Goal: Task Accomplishment & Management: Use online tool/utility

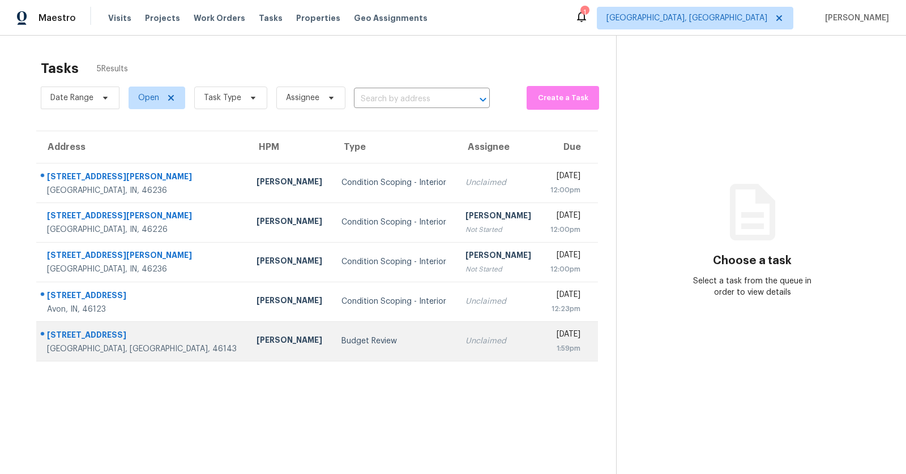
click at [72, 339] on div "[STREET_ADDRESS]" at bounding box center [142, 337] width 191 height 14
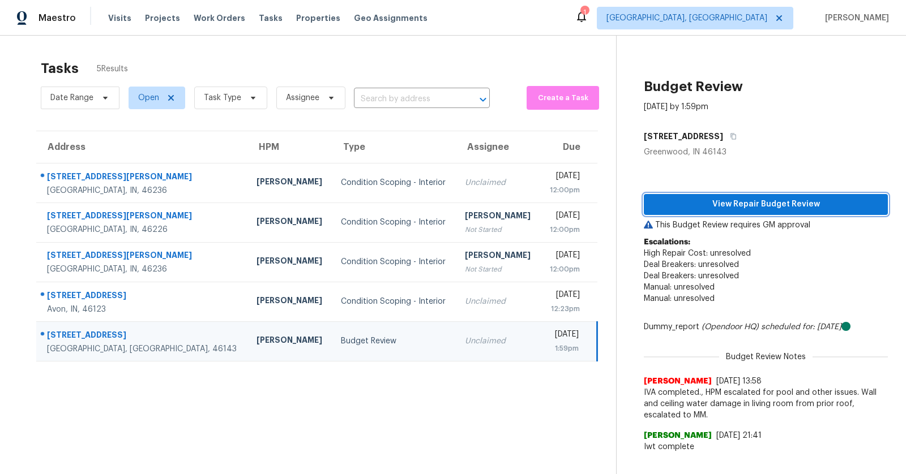
click at [756, 207] on span "View Repair Budget Review" at bounding box center [766, 205] width 226 height 14
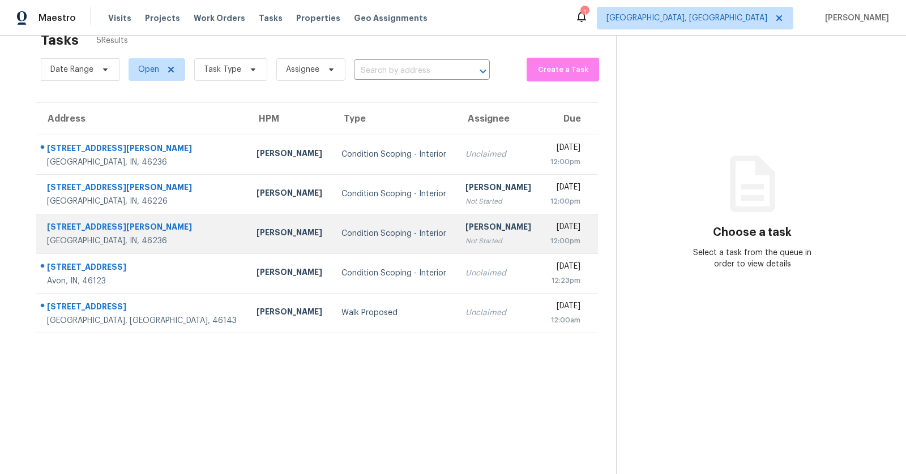
scroll to position [35, 0]
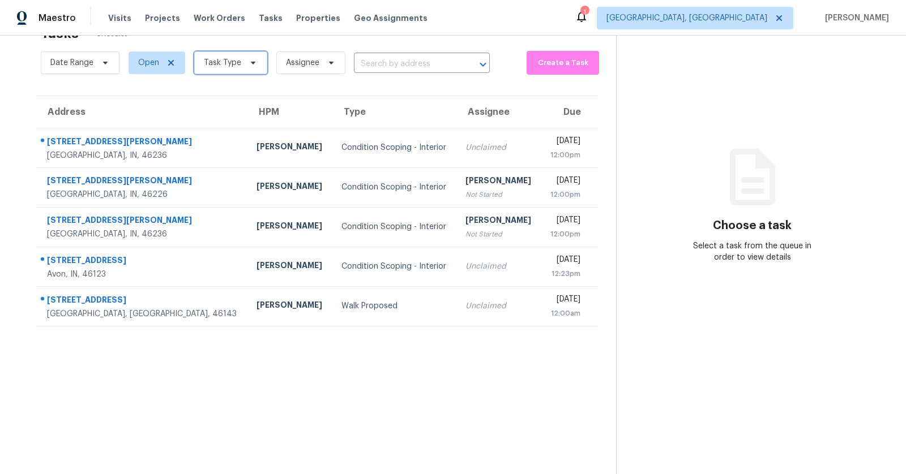
click at [237, 58] on span "Task Type" at bounding box center [222, 62] width 37 height 11
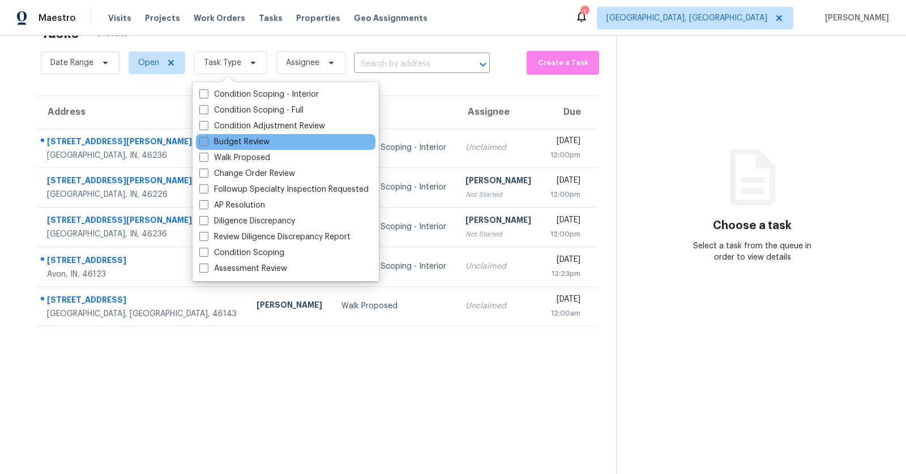
click at [230, 144] on label "Budget Review" at bounding box center [234, 141] width 70 height 11
click at [207, 144] on input "Budget Review" at bounding box center [202, 139] width 7 height 7
checkbox input "true"
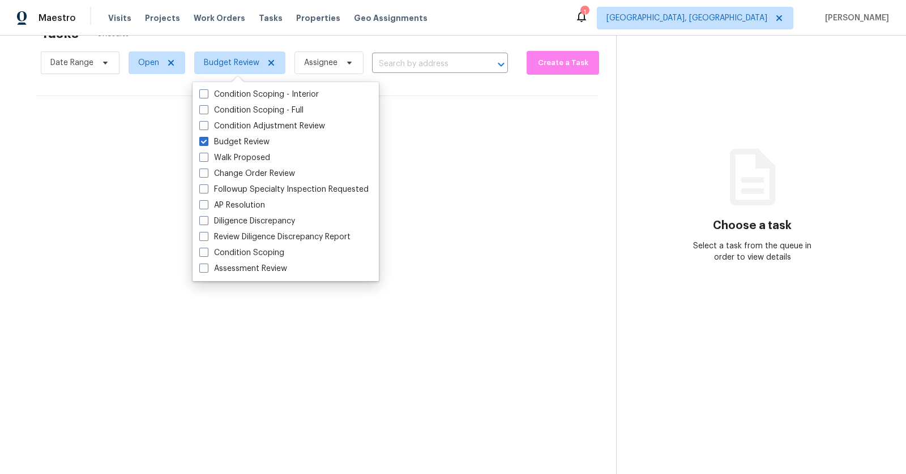
click at [183, 300] on section "Tasks 0 Results Date Range Open Budget Review Assignee ​ Create a Task No tasks…" at bounding box center [317, 247] width 598 height 456
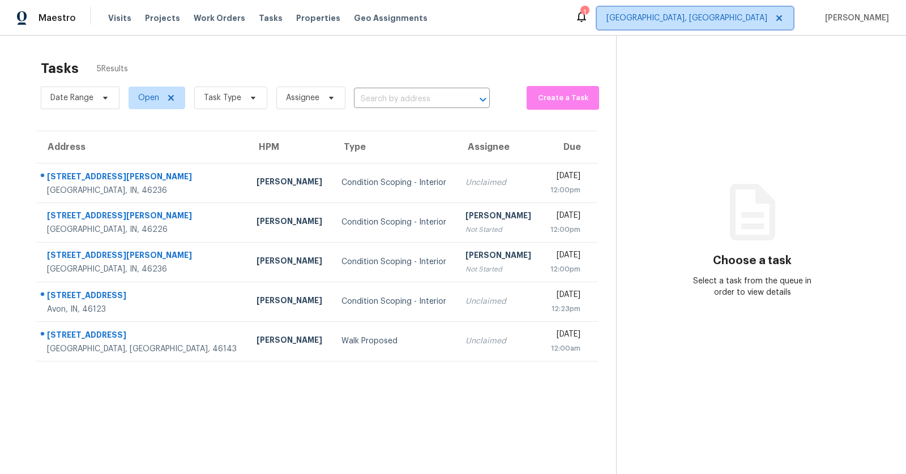
click at [767, 20] on span "Indianapolis, IN" at bounding box center [686, 17] width 161 height 11
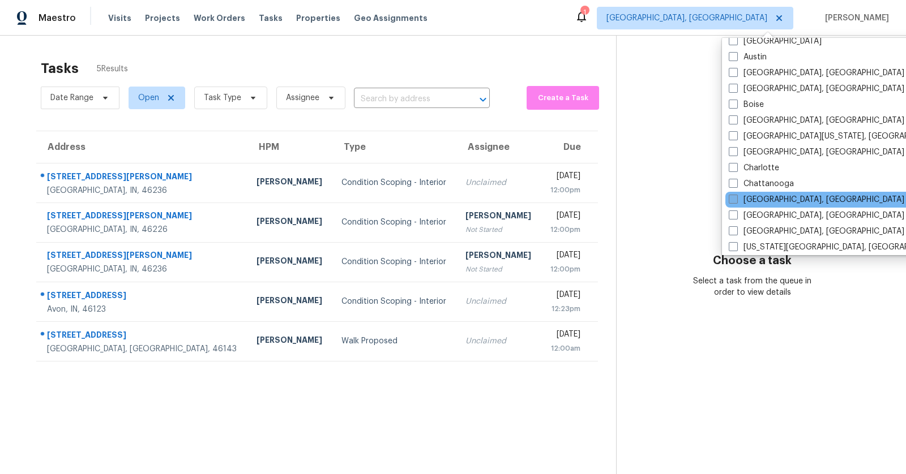
scroll to position [74, 0]
click at [762, 221] on div "Cincinnati, OH" at bounding box center [839, 215] width 228 height 16
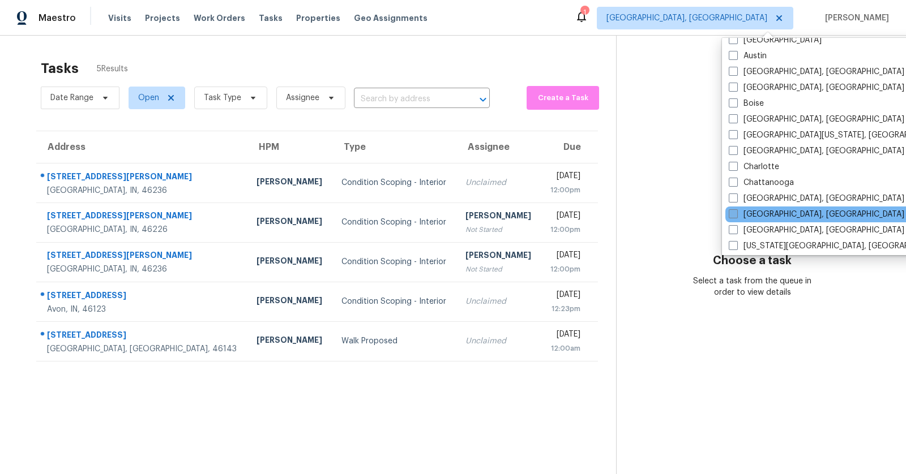
click at [738, 216] on label "Cincinnati, OH" at bounding box center [817, 214] width 176 height 11
click at [736, 216] on input "Cincinnati, OH" at bounding box center [732, 212] width 7 height 7
checkbox input "true"
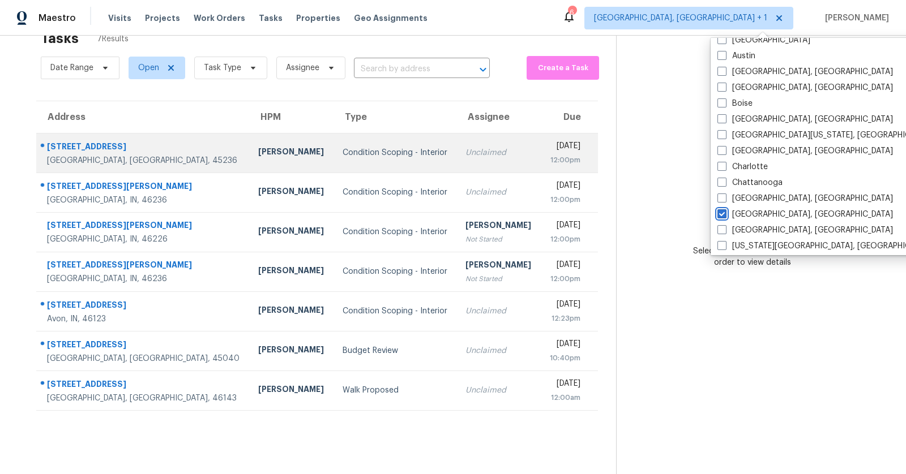
scroll to position [35, 0]
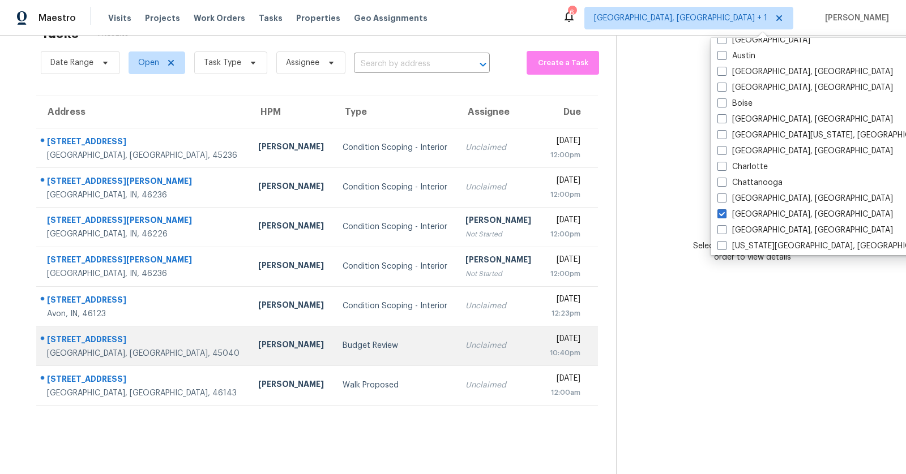
click at [105, 340] on div "3843 Thorngate Dr" at bounding box center [143, 341] width 193 height 14
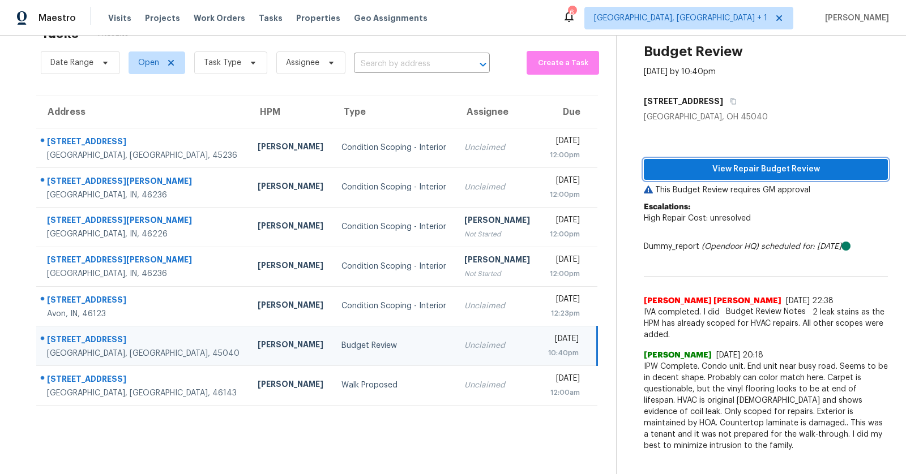
click at [765, 170] on span "View Repair Budget Review" at bounding box center [766, 170] width 226 height 14
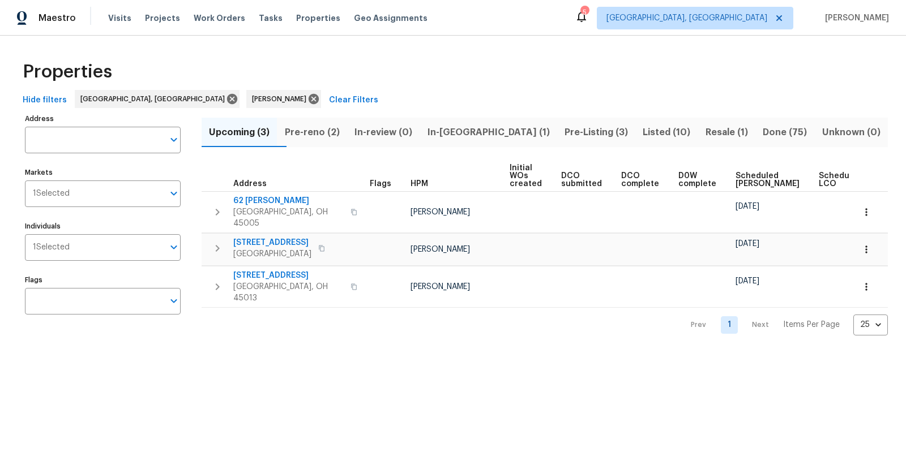
click at [475, 125] on span "In-reno (1)" at bounding box center [487, 133] width 123 height 16
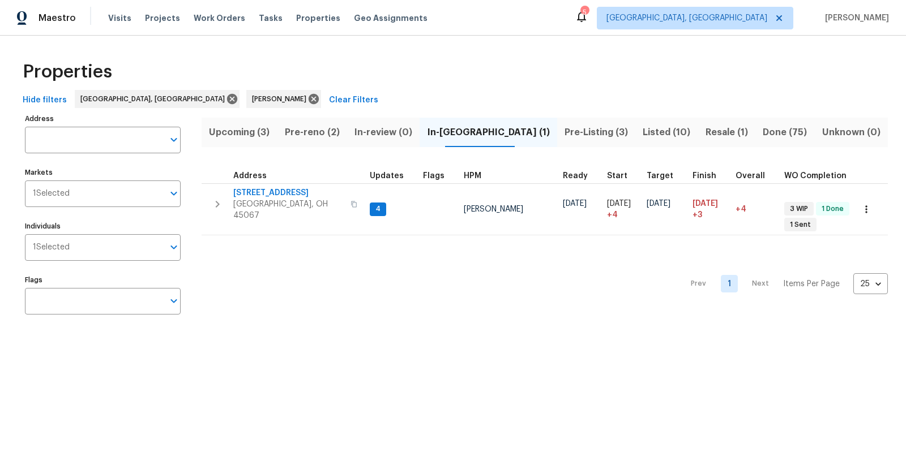
click at [324, 125] on span "Pre-reno (2)" at bounding box center [312, 133] width 56 height 16
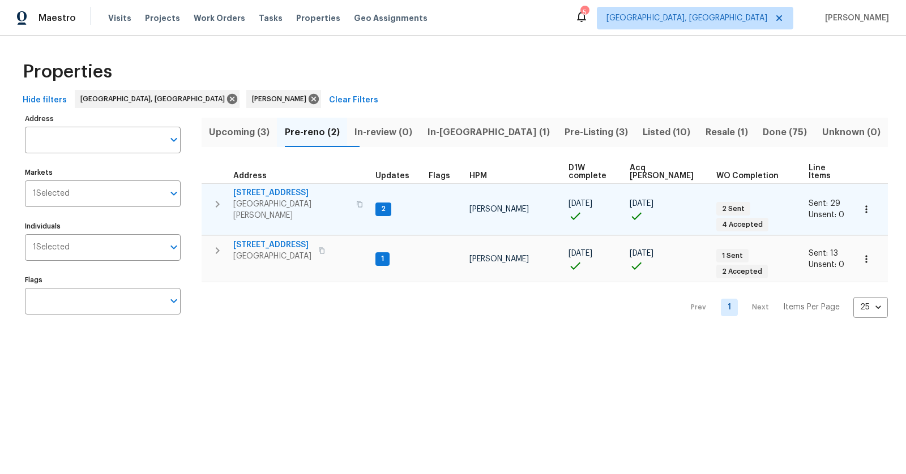
click at [276, 199] on span "[GEOGRAPHIC_DATA][PERSON_NAME]" at bounding box center [291, 210] width 116 height 23
click at [255, 187] on span "[STREET_ADDRESS]" at bounding box center [291, 192] width 116 height 11
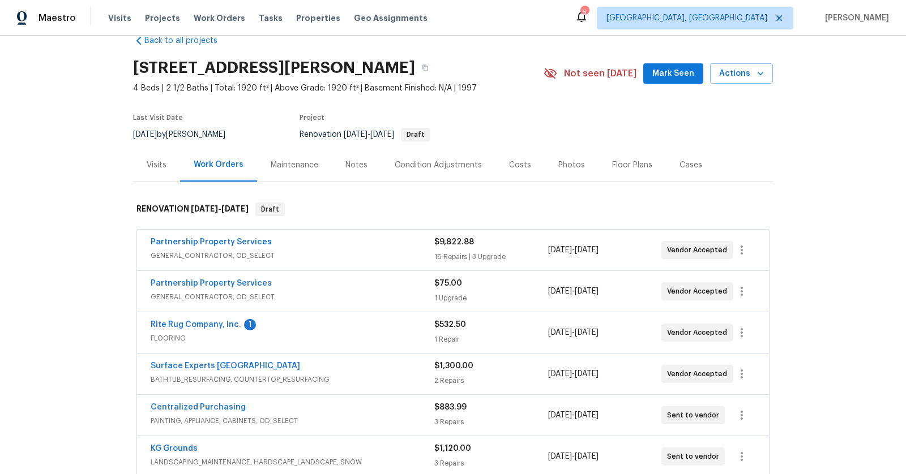
scroll to position [31, 0]
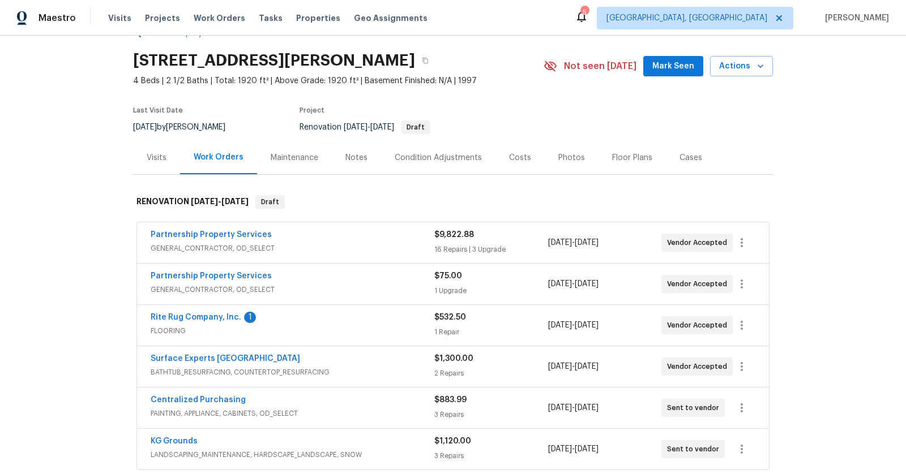
click at [182, 332] on span "FLOORING" at bounding box center [293, 331] width 284 height 11
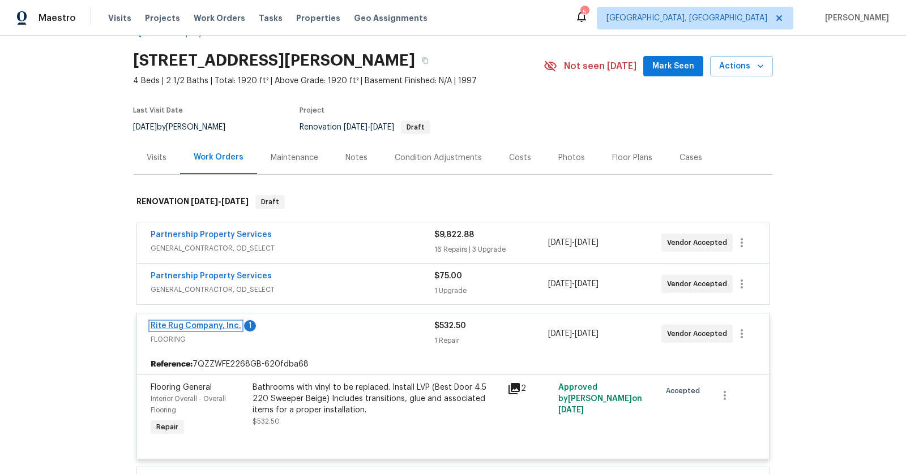
click at [216, 328] on link "Rite Rug Company, Inc." at bounding box center [196, 326] width 91 height 8
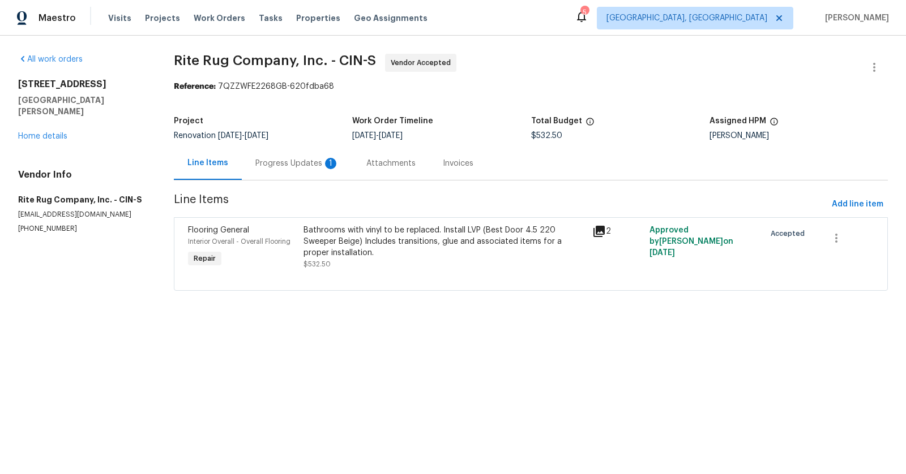
click at [302, 161] on div "Progress Updates 1" at bounding box center [297, 163] width 84 height 11
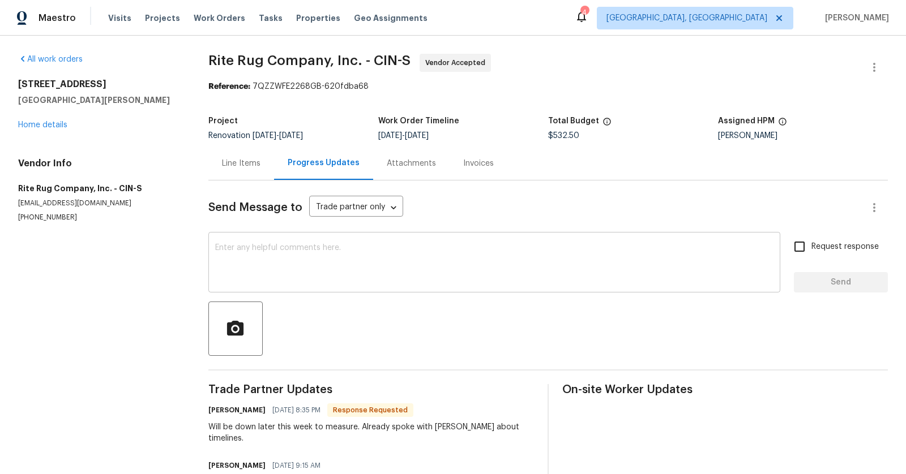
click at [301, 280] on textarea at bounding box center [494, 264] width 558 height 40
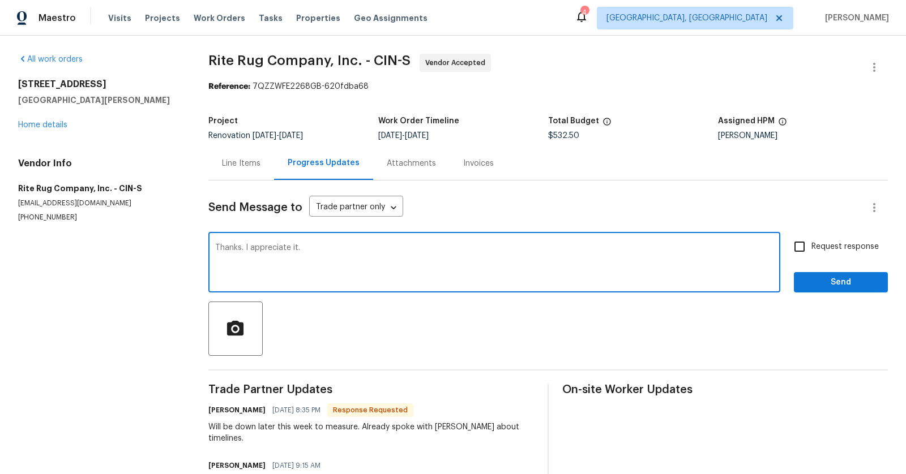
type textarea "Thanks. I appreciate it."
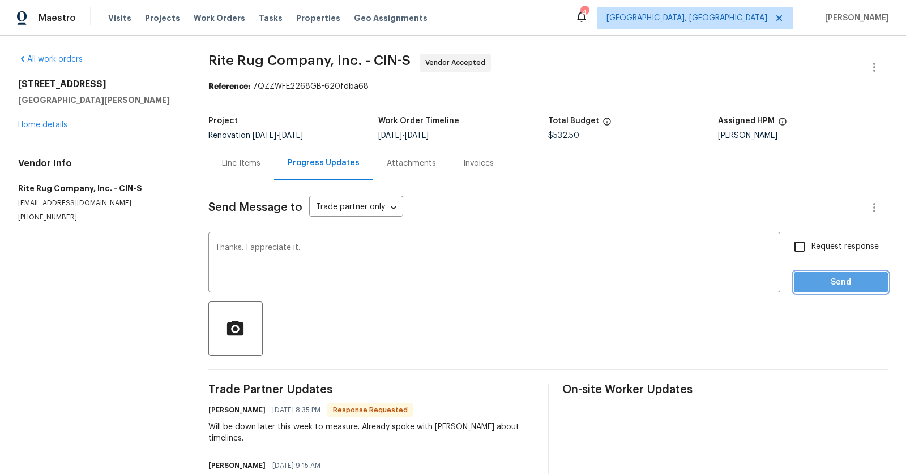
click at [808, 286] on span "Send" at bounding box center [841, 283] width 76 height 14
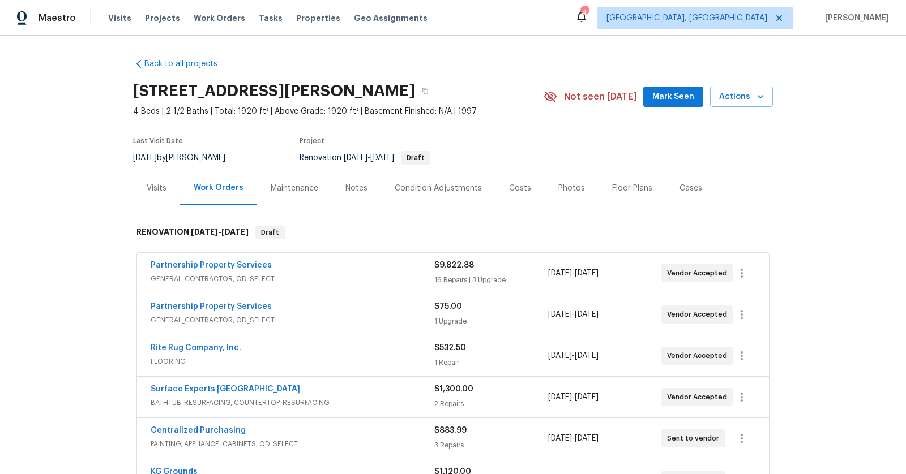
click at [222, 258] on div "Partnership Property Services GENERAL_CONTRACTOR, OD_SELECT $9,822.88 16 Repair…" at bounding box center [453, 273] width 632 height 41
click at [222, 265] on link "Partnership Property Services" at bounding box center [211, 266] width 121 height 8
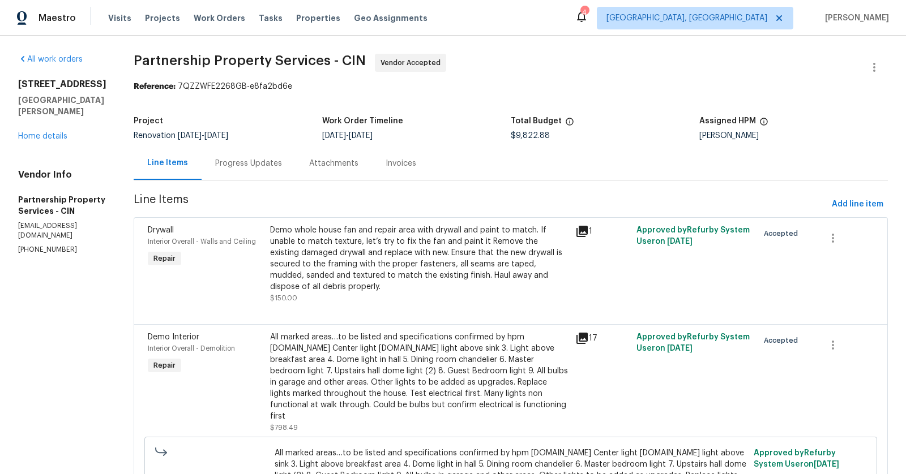
click at [282, 166] on div "Progress Updates" at bounding box center [248, 163] width 67 height 11
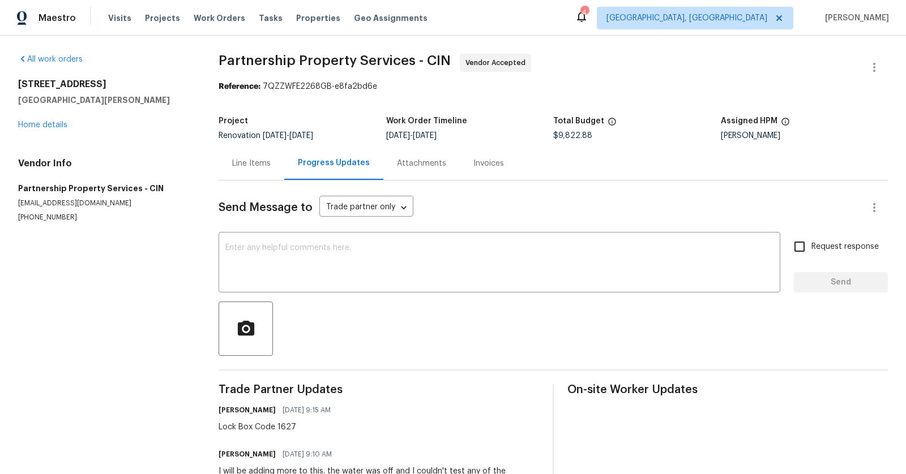
click at [264, 169] on div "Line Items" at bounding box center [251, 163] width 39 height 11
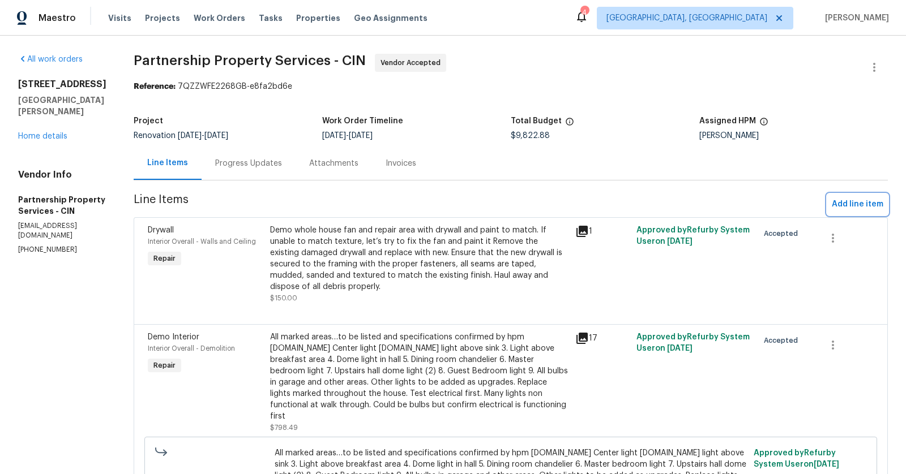
click at [841, 200] on span "Add line item" at bounding box center [858, 205] width 52 height 14
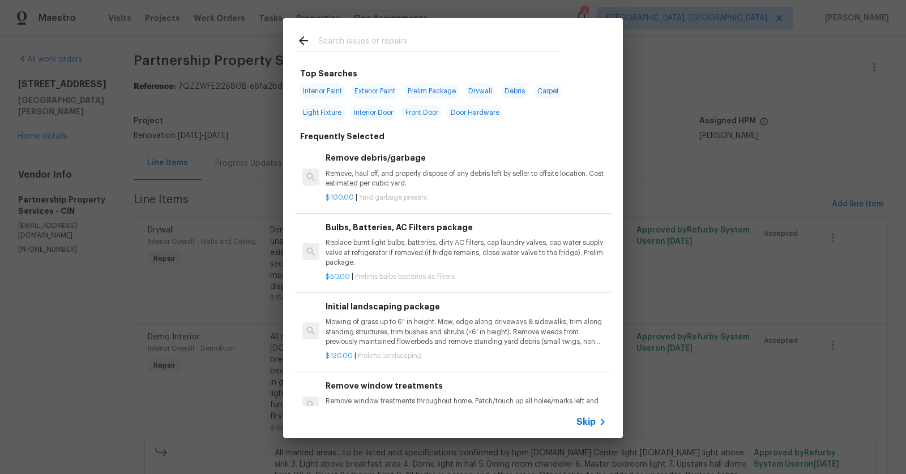
click at [387, 37] on input "text" at bounding box center [438, 42] width 240 height 17
type input "demo"
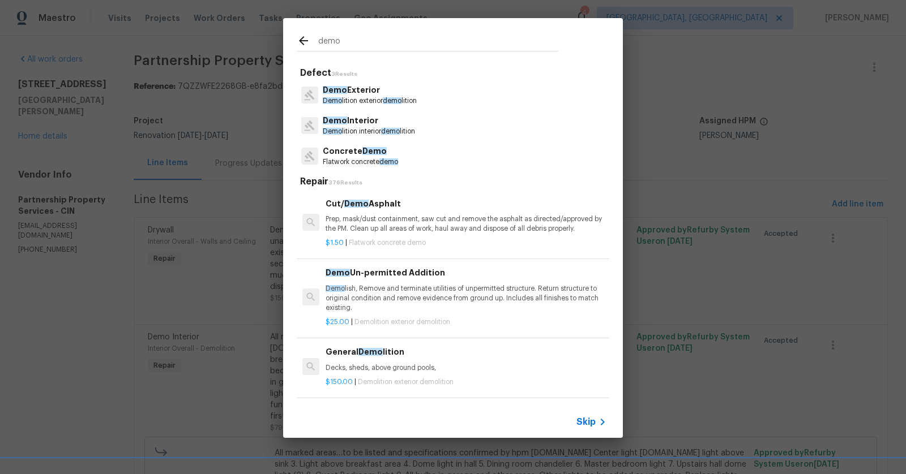
click at [356, 127] on p "Demo lition interior demo lition" at bounding box center [369, 132] width 92 height 10
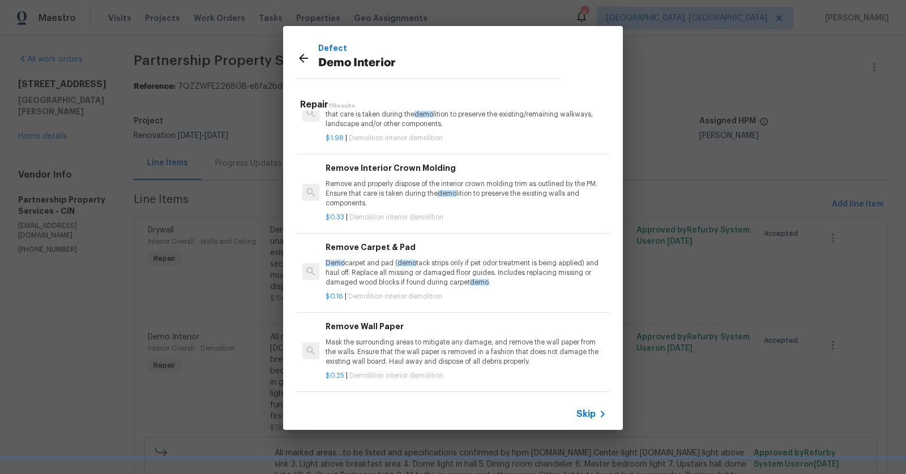
scroll to position [415, 0]
click at [369, 248] on h6 "Remove Carpet & Pad" at bounding box center [466, 247] width 281 height 12
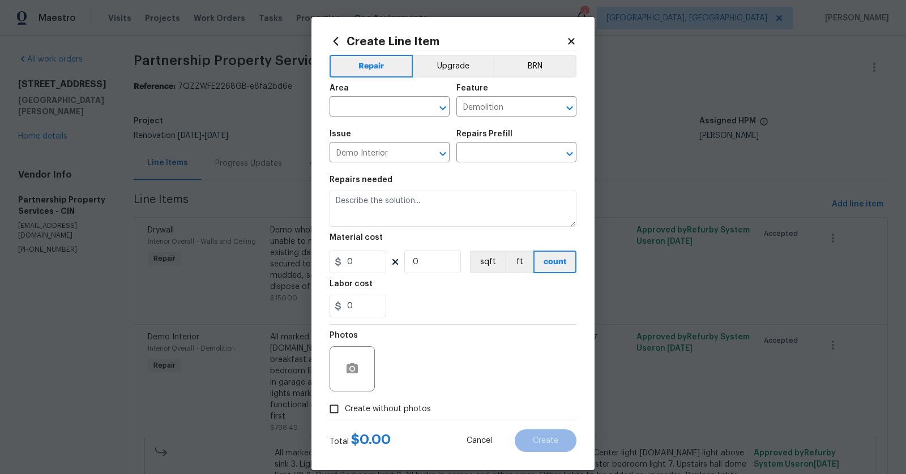
type input "Remove Carpet & Pad $0.16"
type textarea "Demo carpet and pad (demo tack strips only if pet odor treatment is being appli…"
type input "0.16"
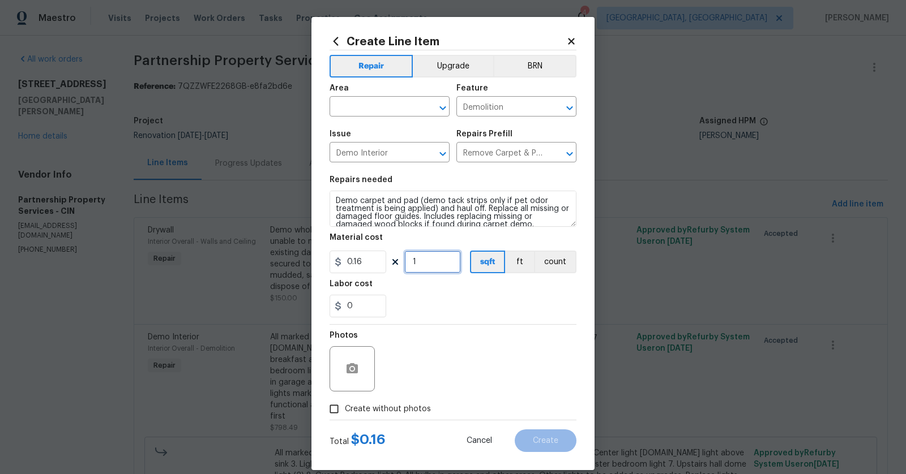
click at [426, 265] on input "1" at bounding box center [432, 262] width 57 height 23
type input "2000"
click at [379, 103] on input "text" at bounding box center [374, 108] width 88 height 18
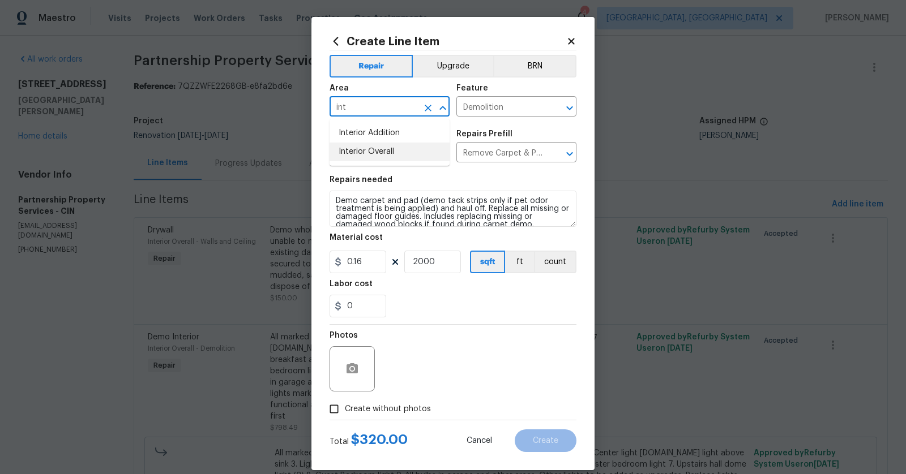
click at [388, 151] on li "Interior Overall" at bounding box center [390, 152] width 120 height 19
type input "Interior Overall"
click at [335, 409] on input "Create without photos" at bounding box center [334, 410] width 22 height 22
checkbox input "true"
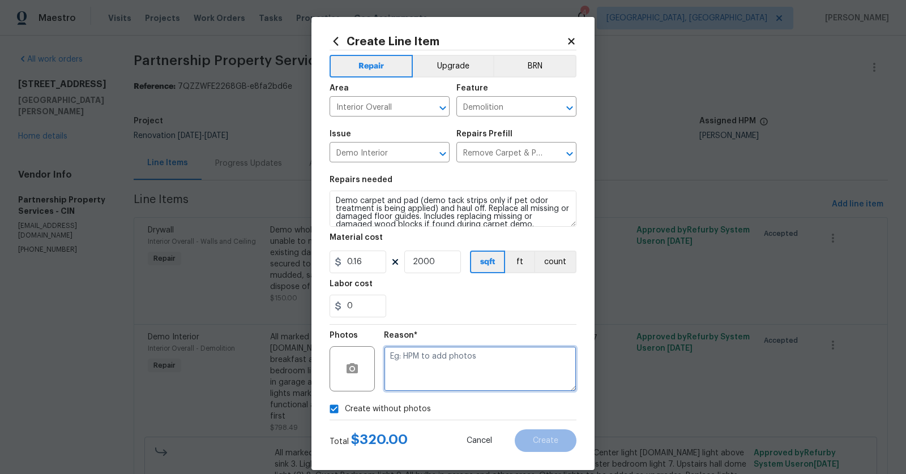
click at [425, 367] on textarea at bounding box center [480, 369] width 193 height 45
type textarea "To add"
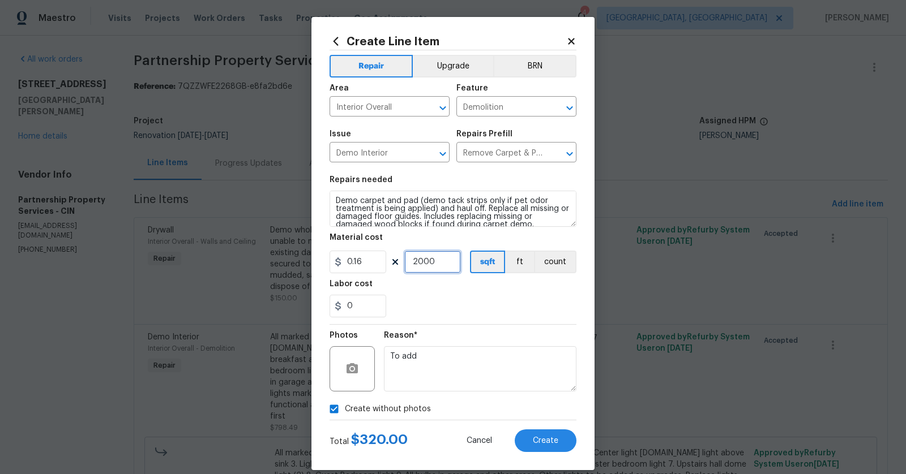
click at [441, 260] on input "2000" at bounding box center [432, 262] width 57 height 23
type input "1500"
click at [551, 437] on span "Create" at bounding box center [545, 441] width 25 height 8
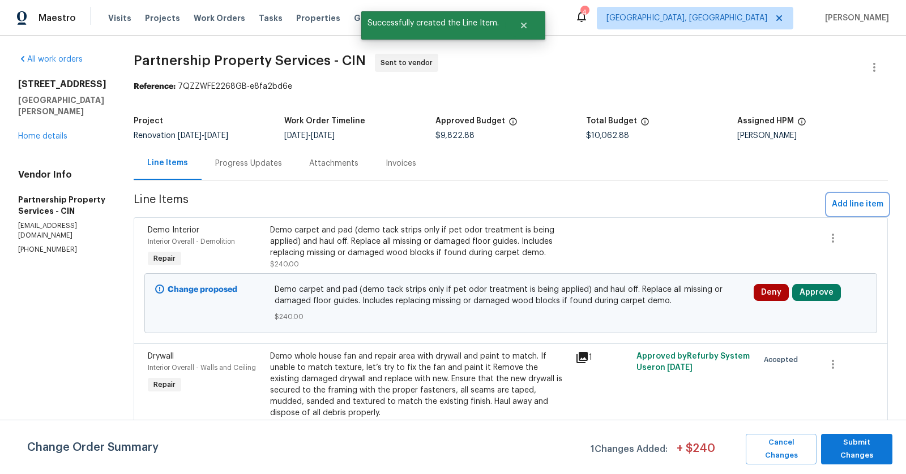
click at [866, 200] on span "Add line item" at bounding box center [858, 205] width 52 height 14
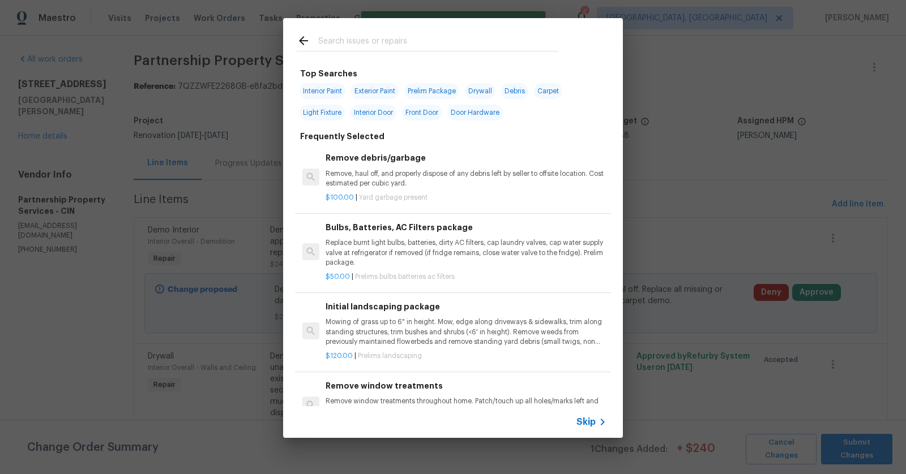
click at [419, 48] on input "text" at bounding box center [438, 42] width 240 height 17
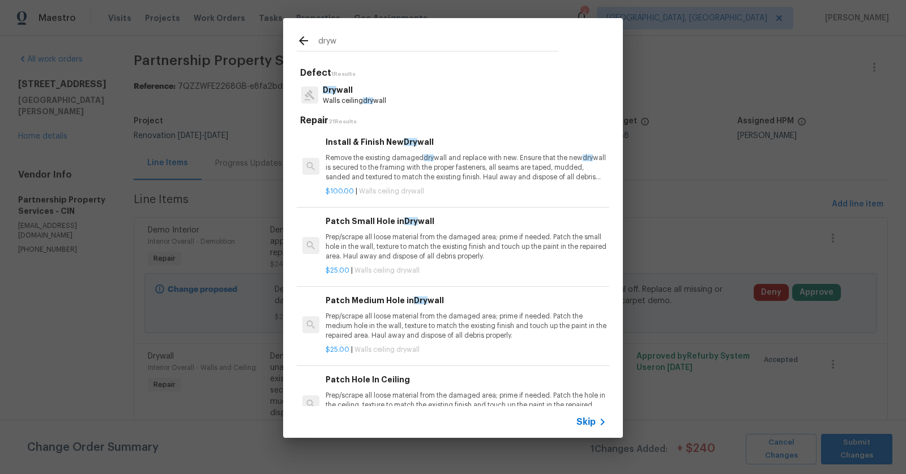
type input "drywa"
click at [354, 92] on p "Drywa ll" at bounding box center [354, 90] width 63 height 12
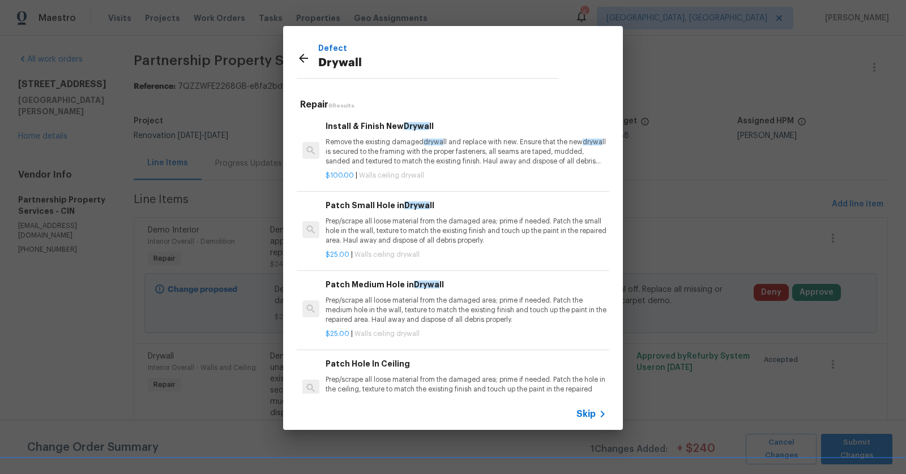
click at [384, 148] on p "Remove the existing damaged drywa ll and replace with new. Ensure that the new …" at bounding box center [466, 152] width 281 height 29
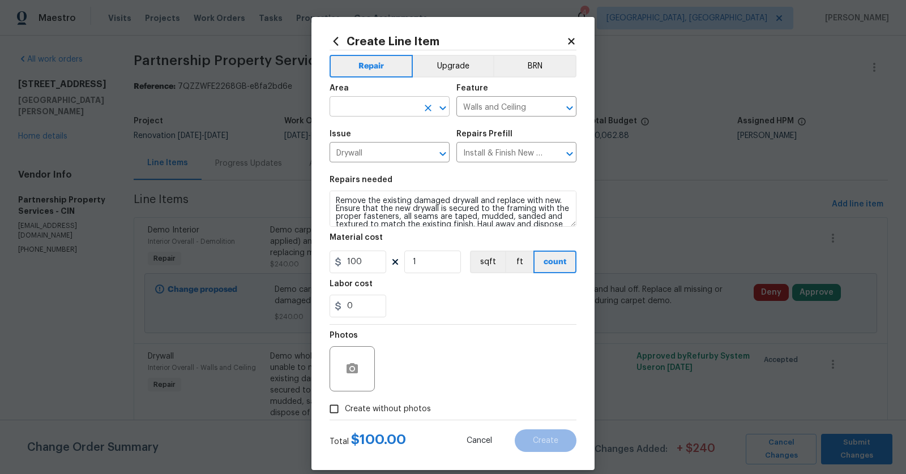
click at [384, 108] on input "text" at bounding box center [374, 108] width 88 height 18
click at [372, 150] on li "Interior Overall" at bounding box center [390, 152] width 120 height 19
type input "Interior Overall"
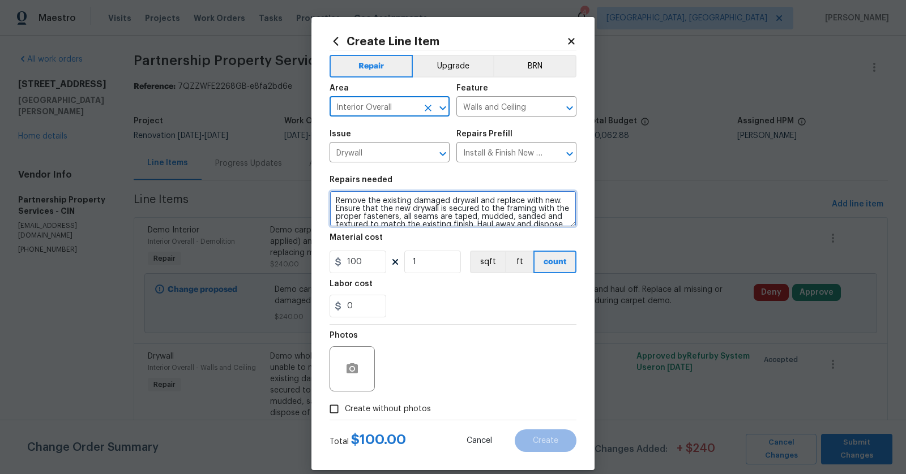
click at [334, 203] on textarea "Remove the existing damaged drywall and replace with new. Ensure that the new d…" at bounding box center [453, 209] width 247 height 36
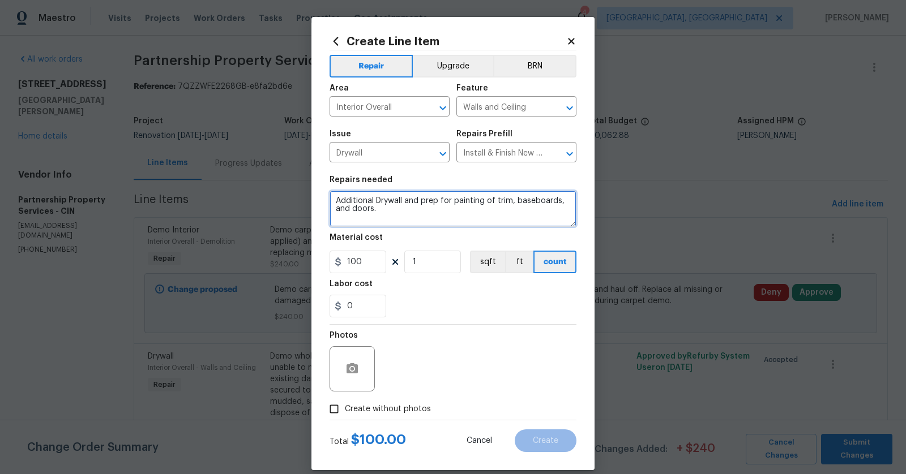
type textarea "Additional Drywall and prep for painting of trim, baseboards, and doors."
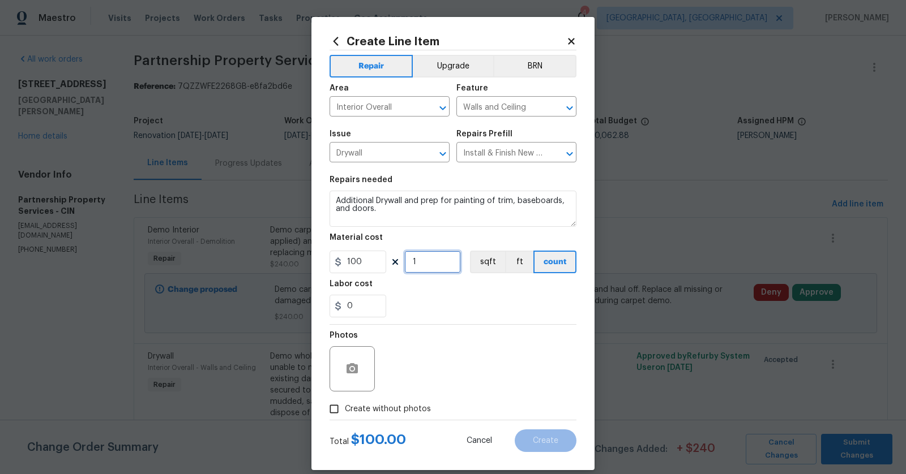
click at [422, 267] on input "1" at bounding box center [432, 262] width 57 height 23
type input "5"
click at [335, 416] on input "Create without photos" at bounding box center [334, 410] width 22 height 22
checkbox input "true"
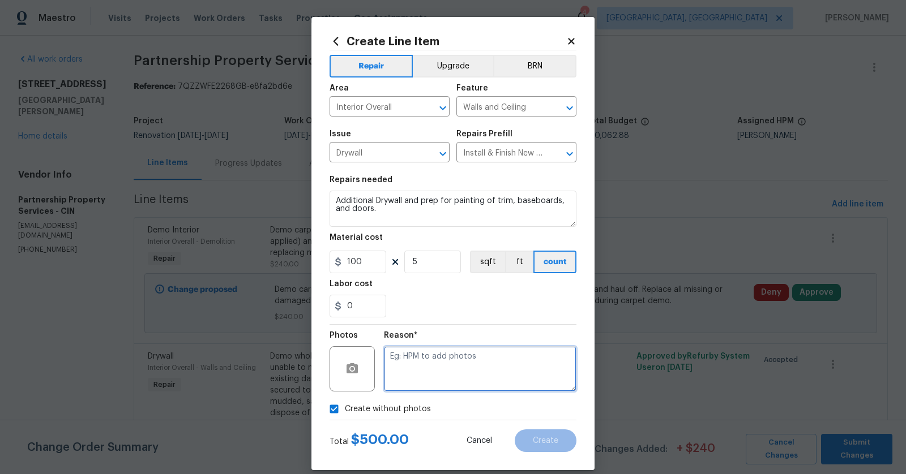
click at [417, 388] on textarea at bounding box center [480, 369] width 193 height 45
type textarea "to add"
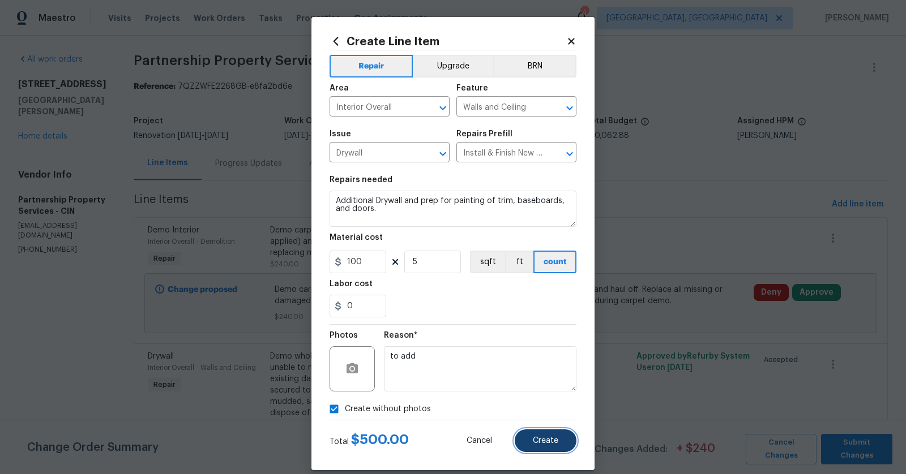
click at [545, 439] on span "Create" at bounding box center [545, 441] width 25 height 8
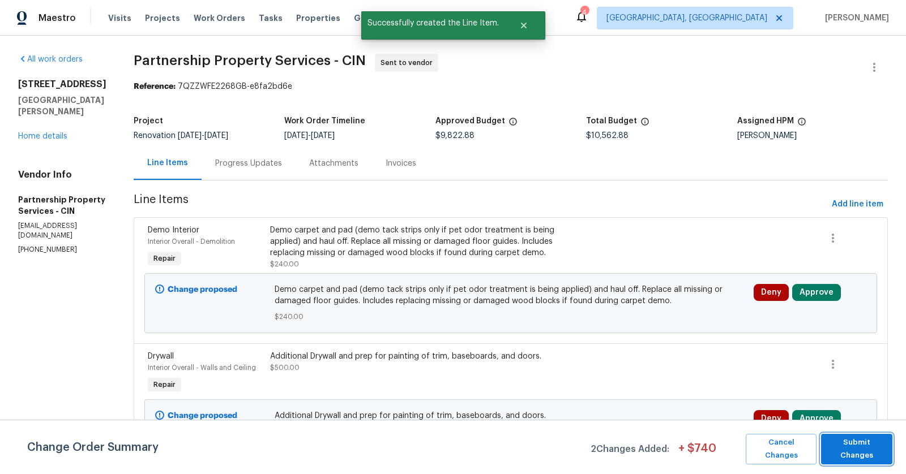
click at [842, 437] on button "Submit Changes" at bounding box center [856, 449] width 71 height 31
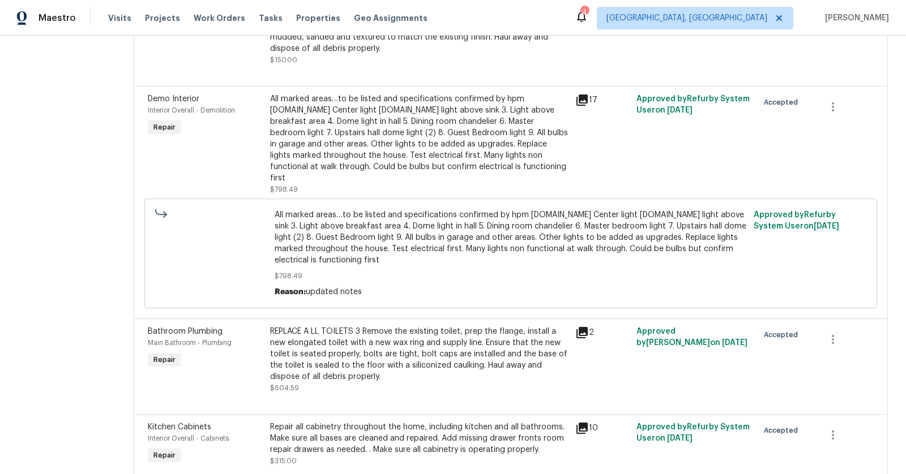
scroll to position [0, 0]
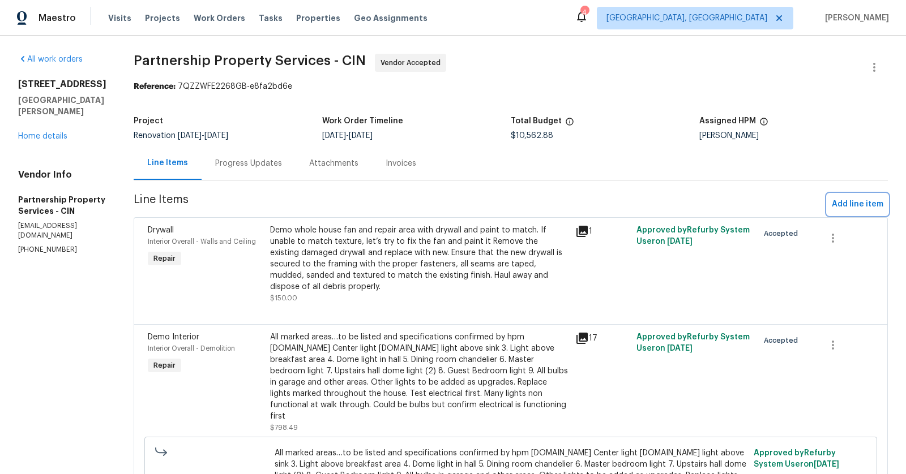
click at [859, 203] on span "Add line item" at bounding box center [858, 205] width 52 height 14
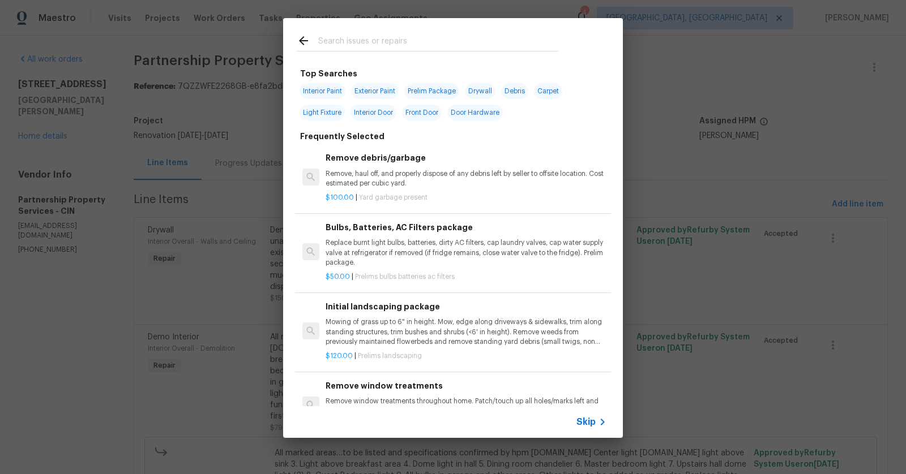
click at [416, 39] on input "text" at bounding box center [438, 42] width 240 height 17
type input "plumb"
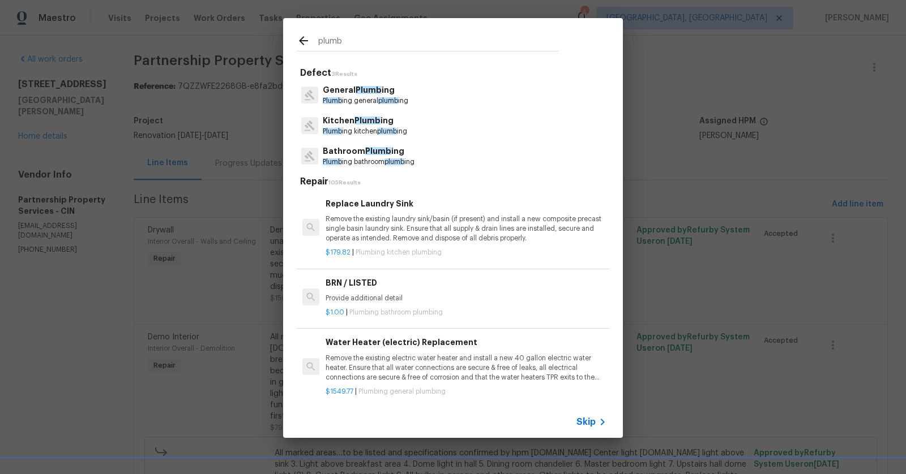
click at [369, 92] on span "Plumb" at bounding box center [369, 90] width 26 height 8
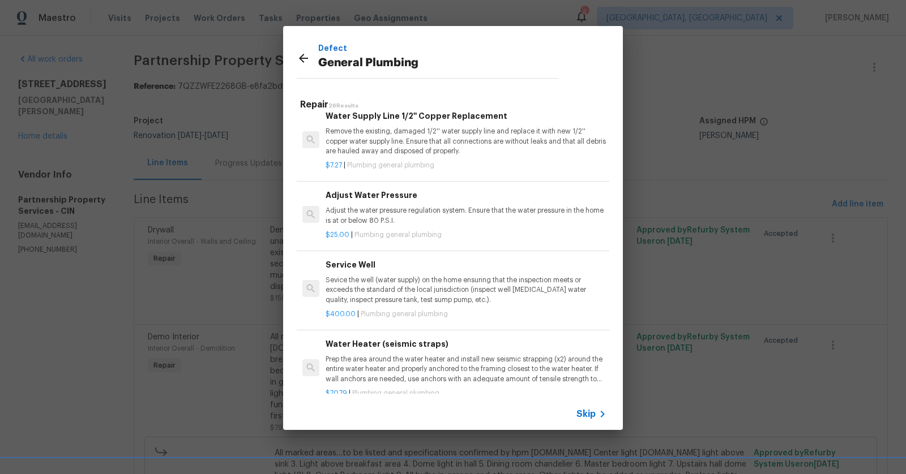
scroll to position [1656, 0]
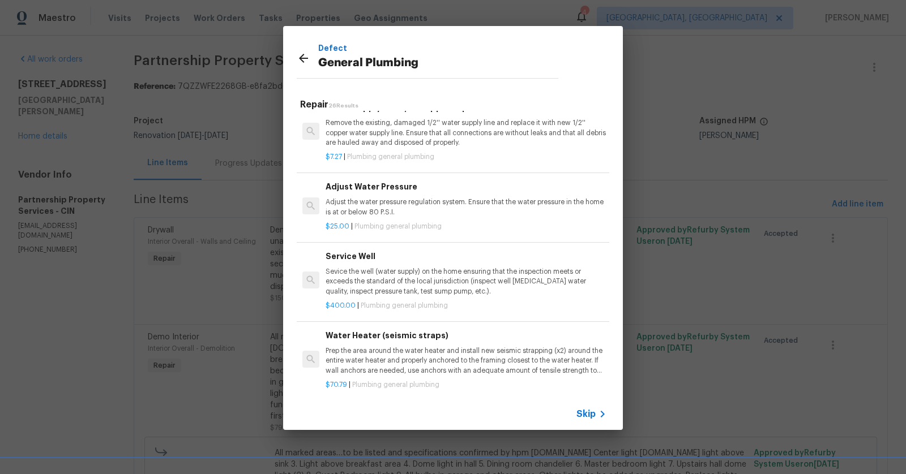
click at [303, 59] on icon at bounding box center [304, 59] width 14 height 14
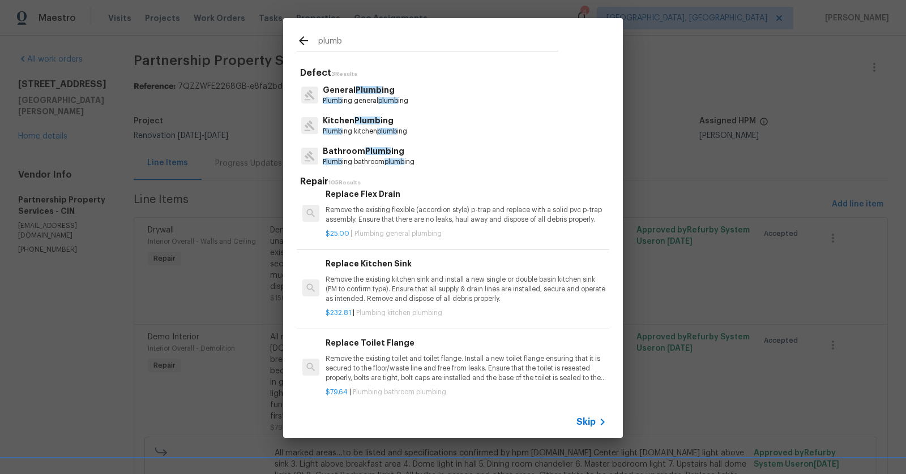
scroll to position [1661, 0]
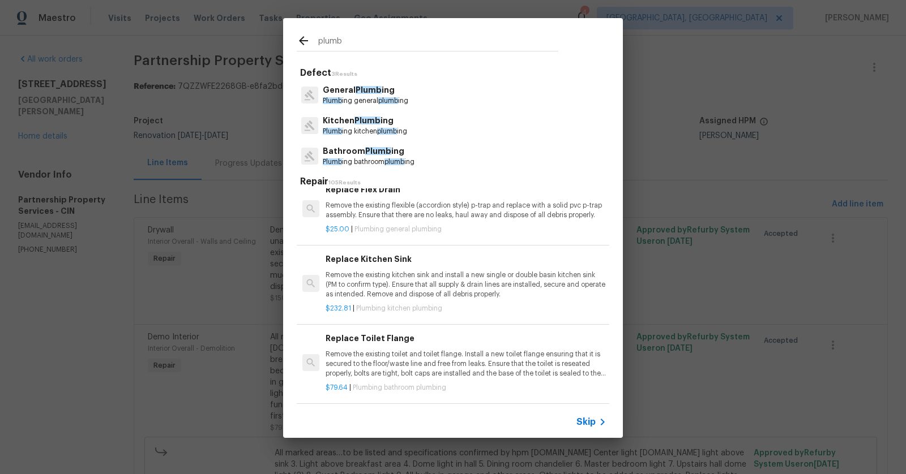
click at [392, 37] on input "plumb" at bounding box center [438, 42] width 240 height 17
type input "p"
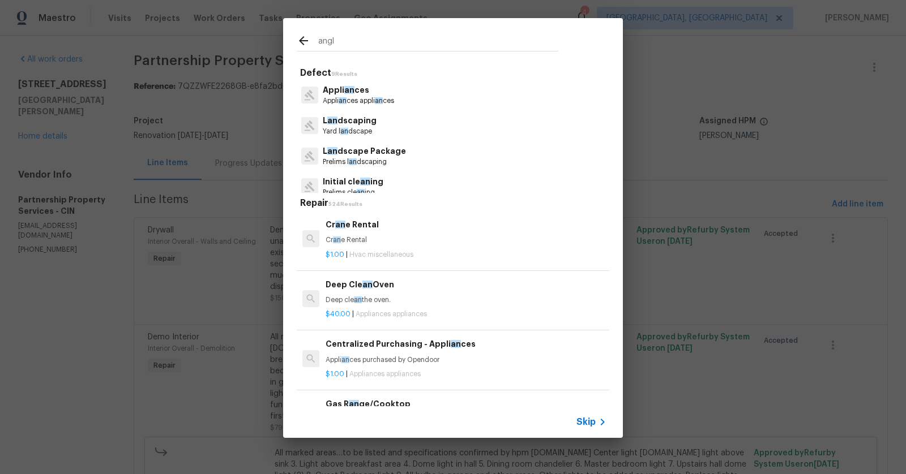
type input "angle"
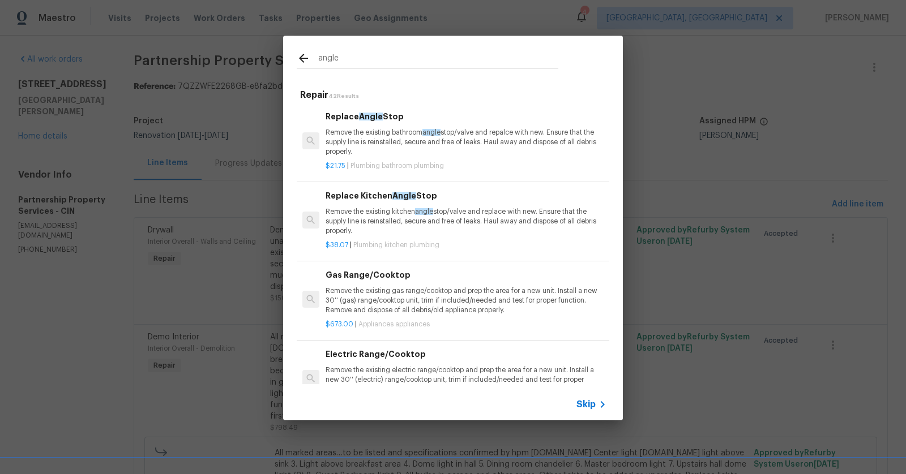
click at [387, 132] on p "Remove the existing bathroom angle stop/valve and repalce with new. Ensure that…" at bounding box center [466, 142] width 281 height 29
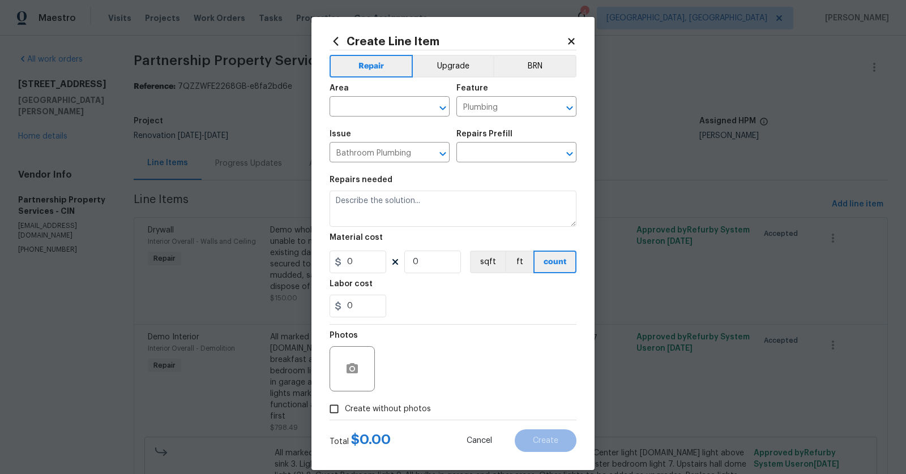
type input "Replace Angle Stop $21.75"
type textarea "Remove the existing bathroom angle stop/valve and repalce with new. Ensure that…"
type input "21.75"
type input "1"
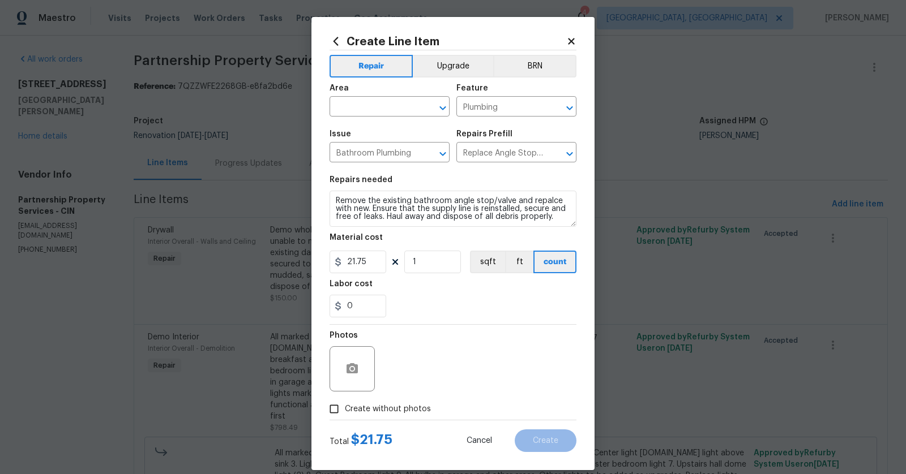
click at [378, 95] on div "Area" at bounding box center [390, 91] width 120 height 15
click at [378, 105] on input "text" at bounding box center [374, 108] width 88 height 18
click at [383, 147] on li "Interior Overall" at bounding box center [390, 152] width 120 height 19
type input "Interior Overall"
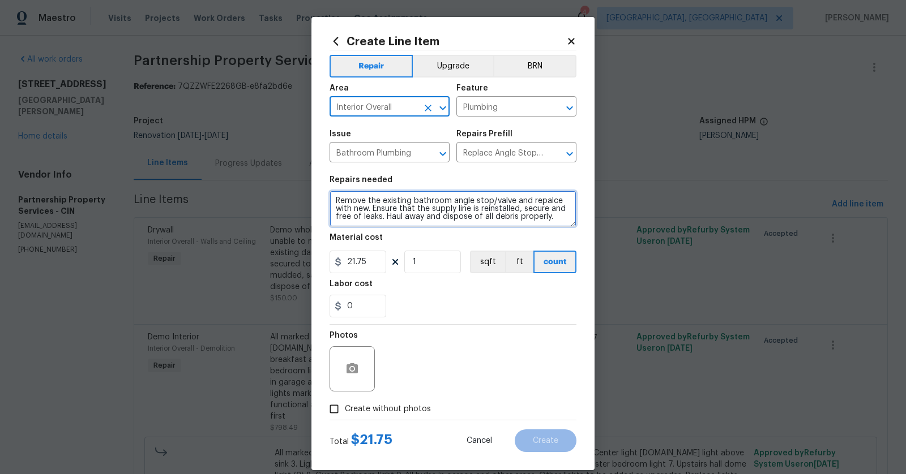
click at [338, 206] on textarea "Remove the existing bathroom angle stop/valve and repalce with new. Ensure that…" at bounding box center [453, 209] width 247 height 36
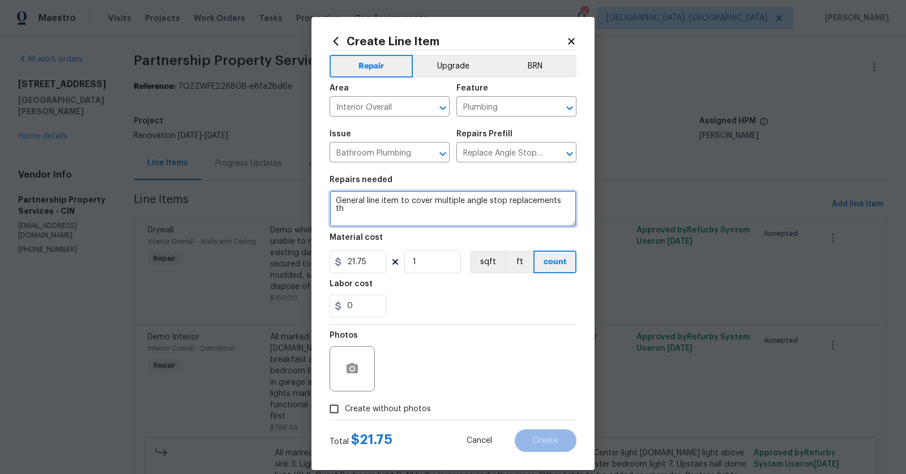
click at [338, 206] on textarea "General line item to cover multiple angle stop replacements t" at bounding box center [453, 209] width 247 height 36
type textarea "General line item to cover multiple angle stop replacements throughout. All bat…"
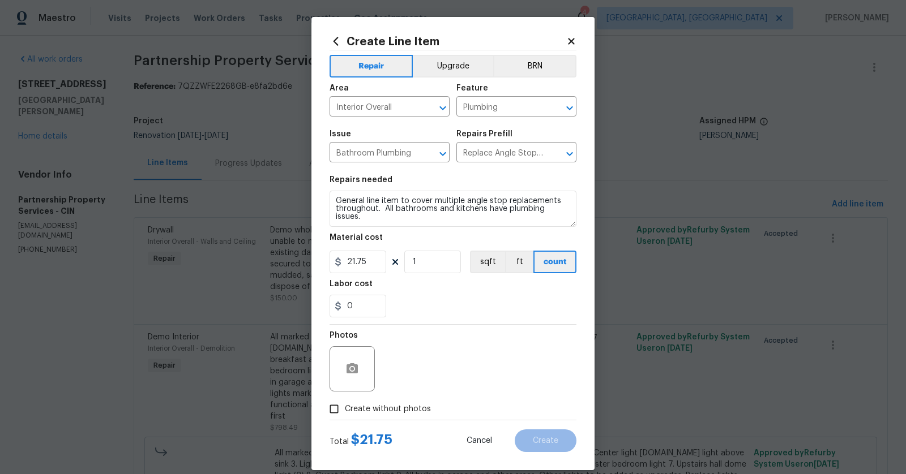
click at [420, 274] on section "Repairs needed General line item to cover multiple angle stop replacements thro…" at bounding box center [453, 246] width 247 height 155
click at [428, 262] on input "1" at bounding box center [432, 262] width 57 height 23
type input "10"
click at [338, 408] on input "Create without photos" at bounding box center [334, 410] width 22 height 22
checkbox input "true"
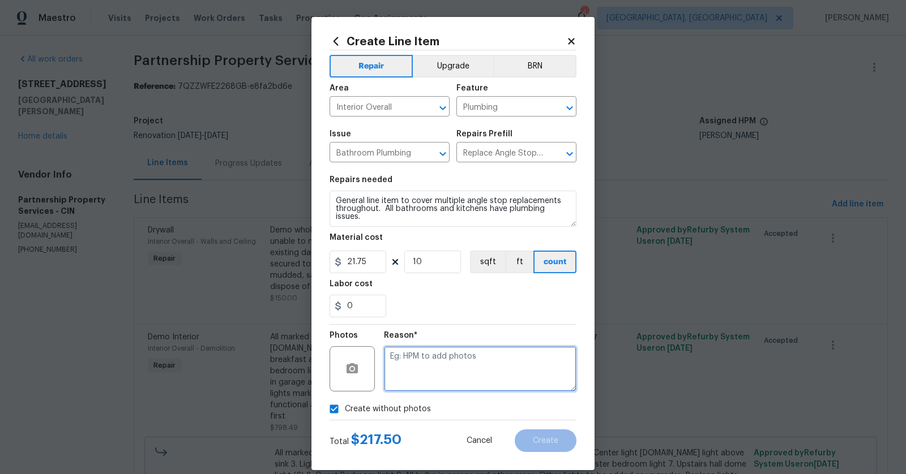
click at [429, 349] on textarea at bounding box center [480, 369] width 193 height 45
type textarea "to add"
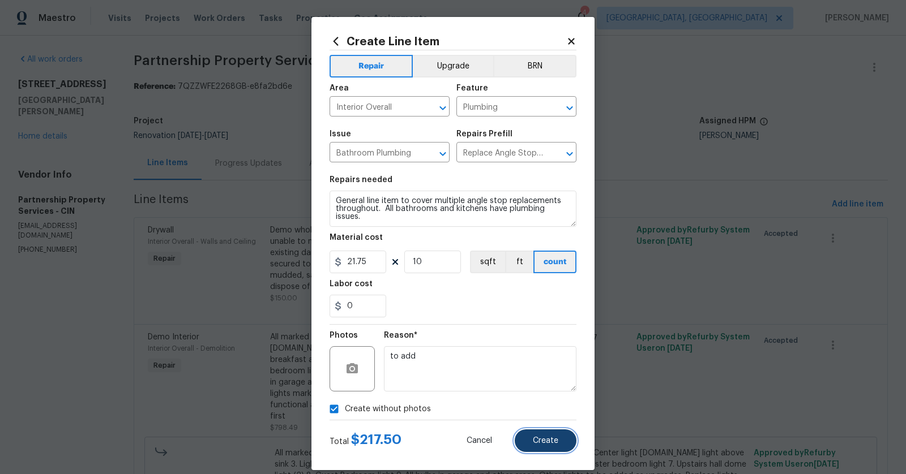
click at [531, 442] on button "Create" at bounding box center [546, 441] width 62 height 23
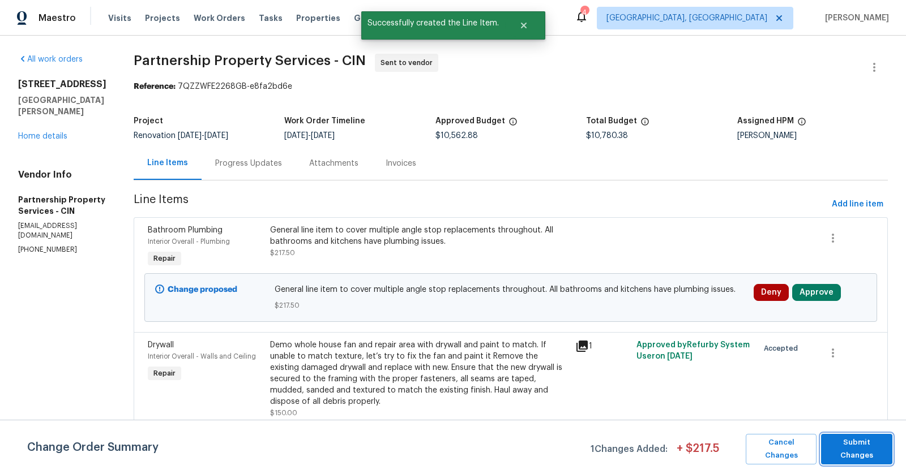
click at [865, 437] on button "Submit Changes" at bounding box center [856, 449] width 71 height 31
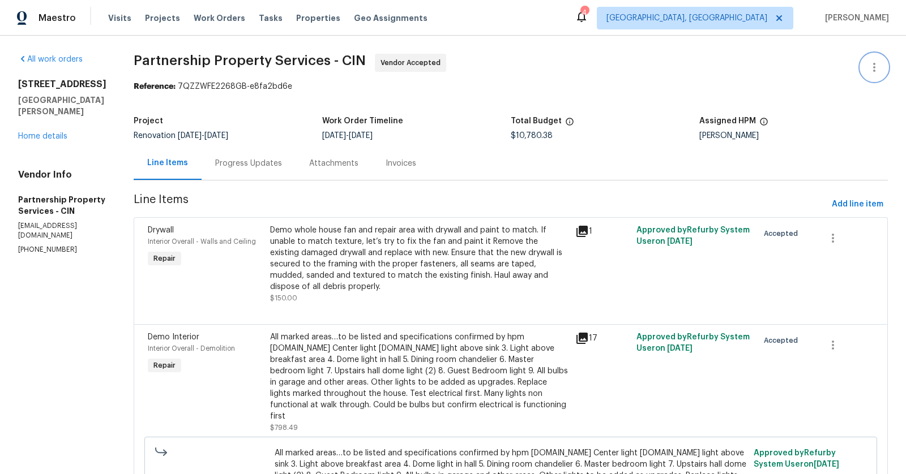
click at [878, 71] on icon "button" at bounding box center [874, 68] width 14 height 14
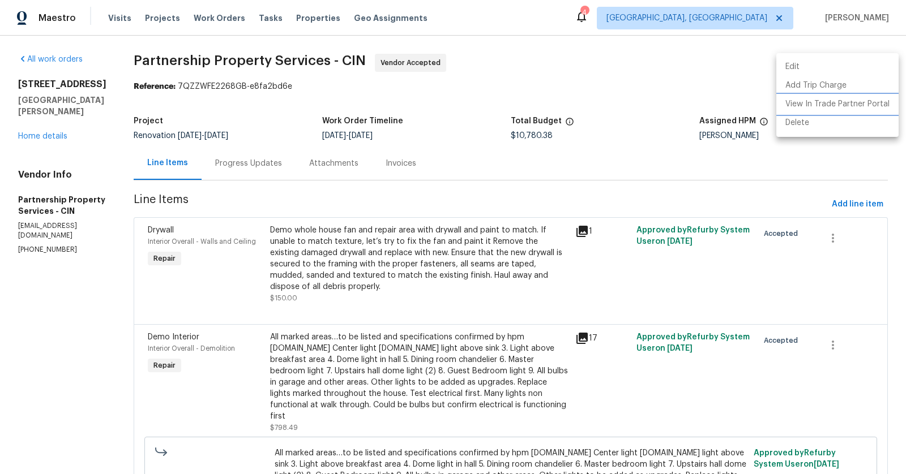
click at [852, 102] on li "View In Trade Partner Portal" at bounding box center [837, 104] width 122 height 19
